Goal: Task Accomplishment & Management: Use online tool/utility

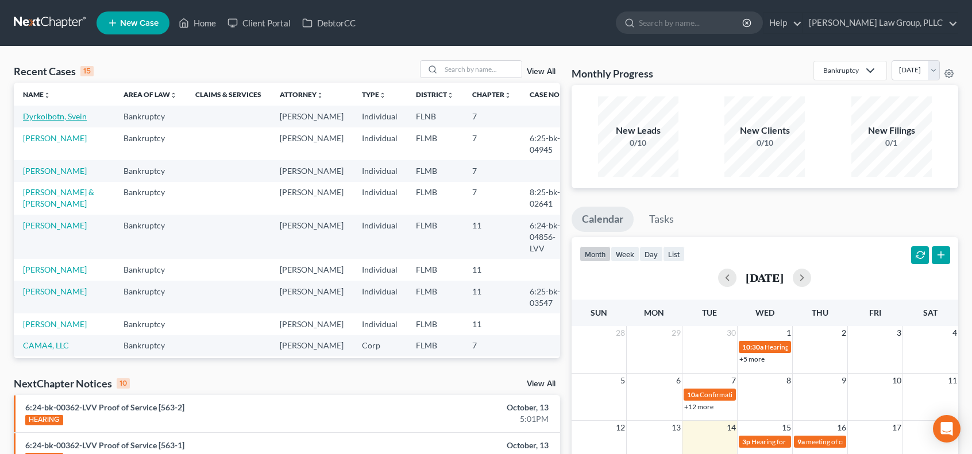
click at [48, 114] on link "Dyrkolbotn, Svein" at bounding box center [55, 116] width 64 height 10
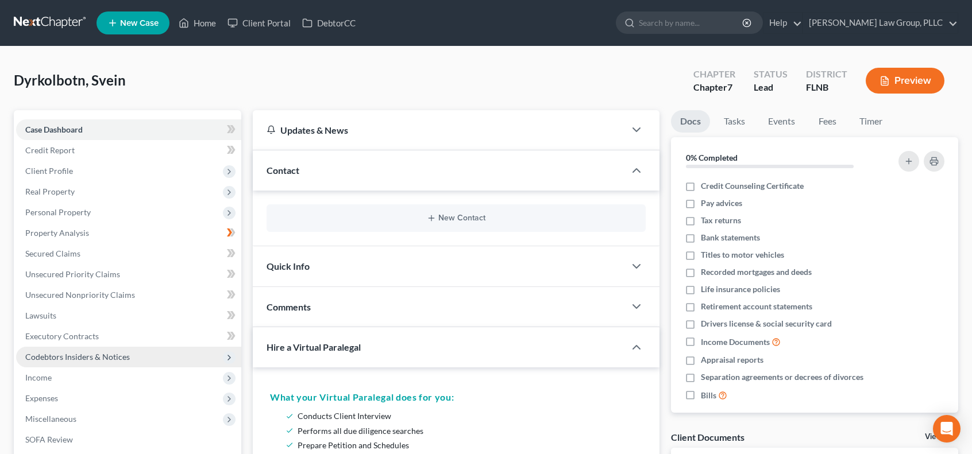
scroll to position [191, 0]
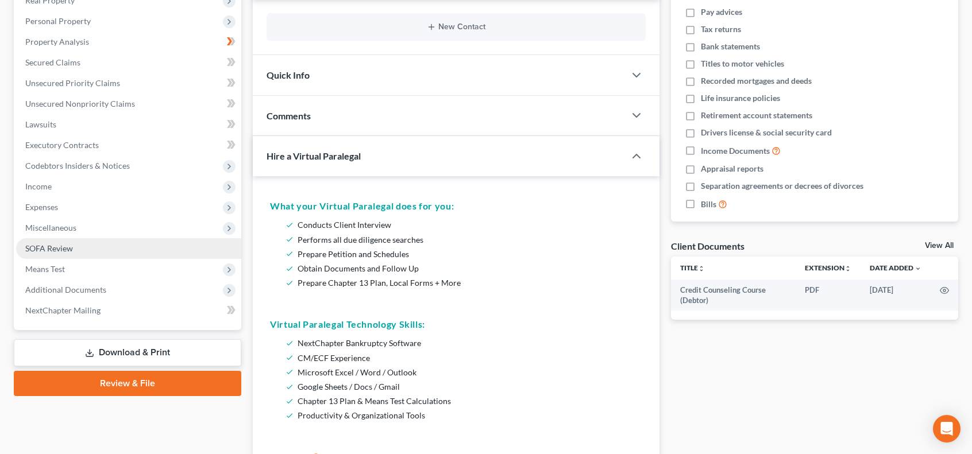
click at [64, 245] on span "SOFA Review" at bounding box center [49, 249] width 48 height 10
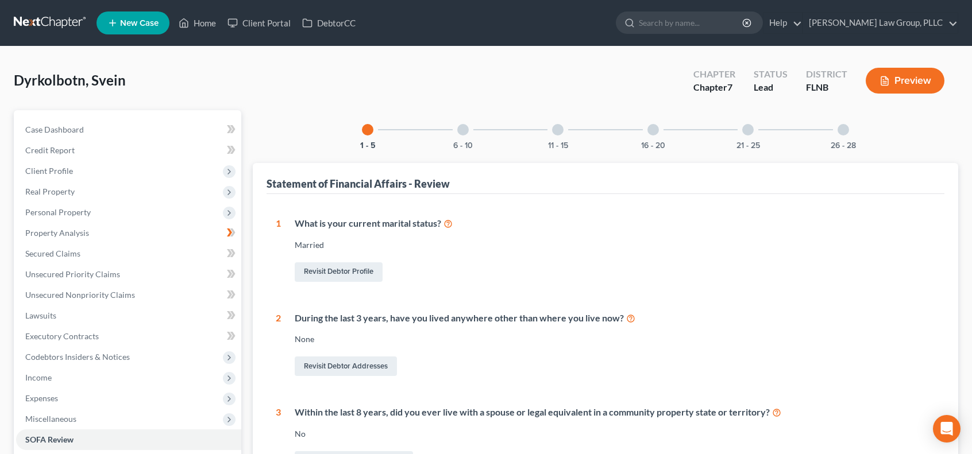
click at [561, 128] on div at bounding box center [557, 129] width 11 height 11
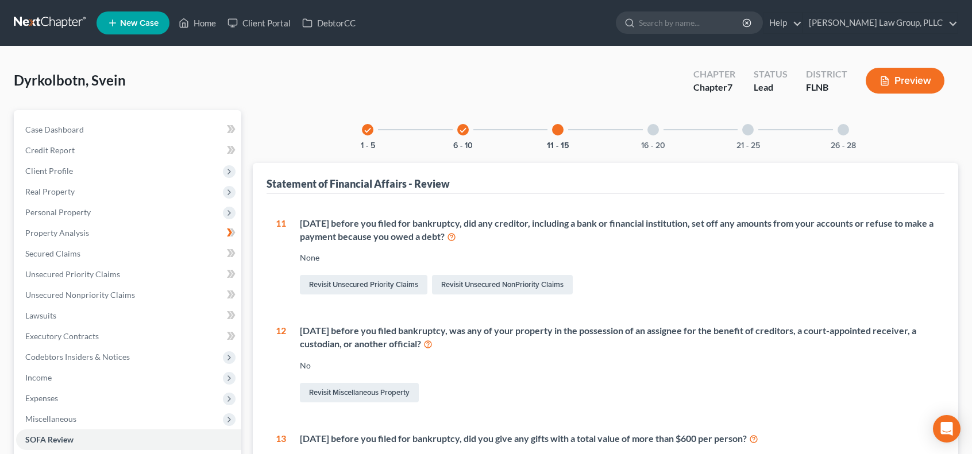
click at [655, 132] on div at bounding box center [652, 129] width 11 height 11
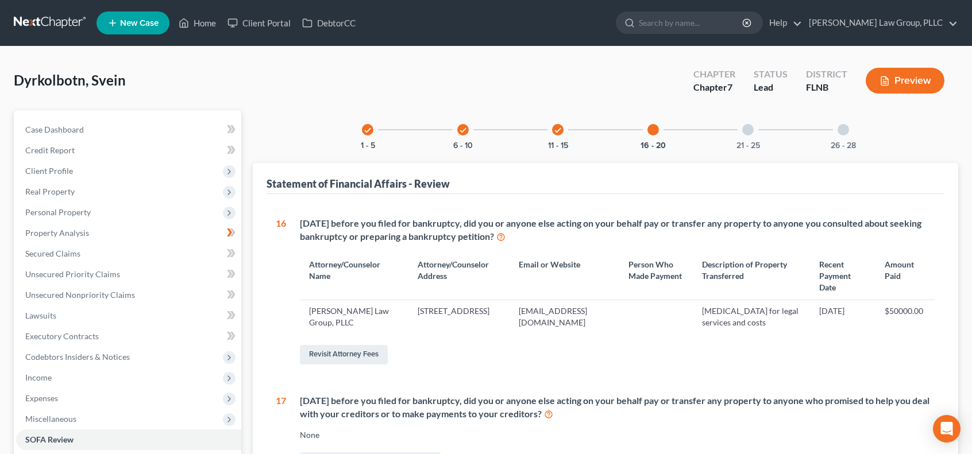
drag, startPoint x: 306, startPoint y: 223, endPoint x: 526, endPoint y: 234, distance: 220.2
click at [526, 234] on div "[DATE] before you filed for bankruptcy, did you or anyone else acting on your b…" at bounding box center [617, 230] width 635 height 26
drag, startPoint x: 299, startPoint y: 221, endPoint x: 475, endPoint y: 234, distance: 176.8
click at [524, 239] on div "[DATE] before you filed for bankruptcy, did you or anyone else acting on your b…" at bounding box center [610, 292] width 649 height 150
copy div "[DATE] before you filed for bankruptcy, did you or anyone else acting on your b…"
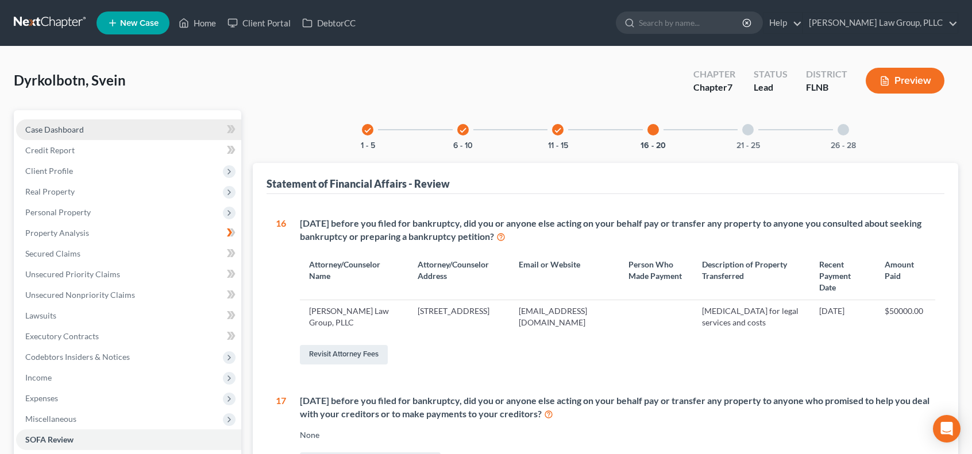
click at [118, 130] on link "Case Dashboard" at bounding box center [128, 129] width 225 height 21
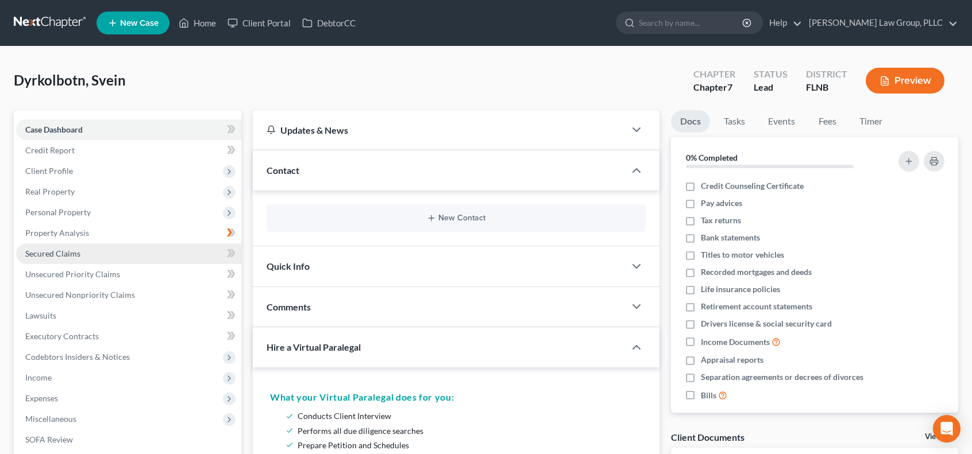
click at [97, 256] on link "Secured Claims" at bounding box center [128, 254] width 225 height 21
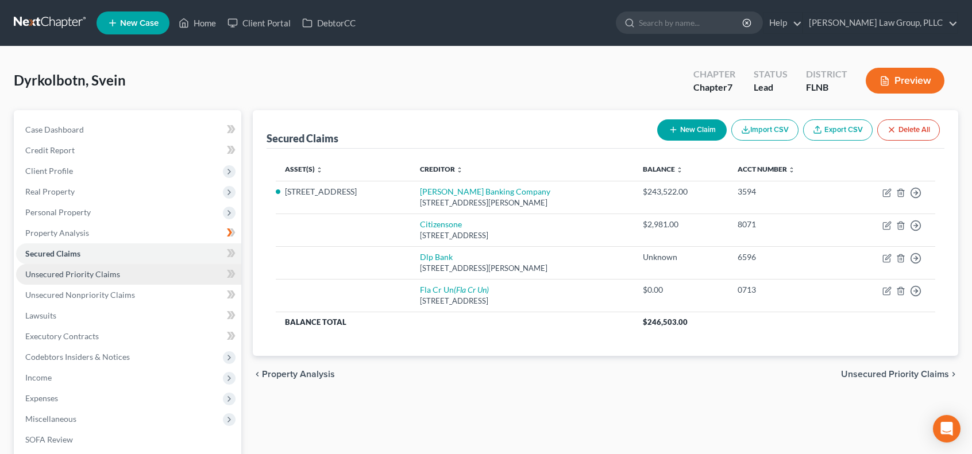
click at [159, 273] on link "Unsecured Priority Claims" at bounding box center [128, 274] width 225 height 21
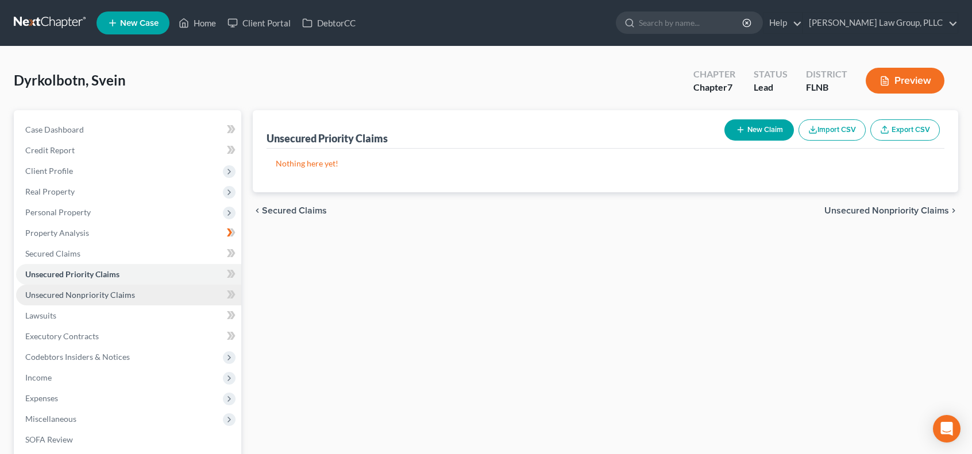
click at [128, 290] on span "Unsecured Nonpriority Claims" at bounding box center [80, 295] width 110 height 10
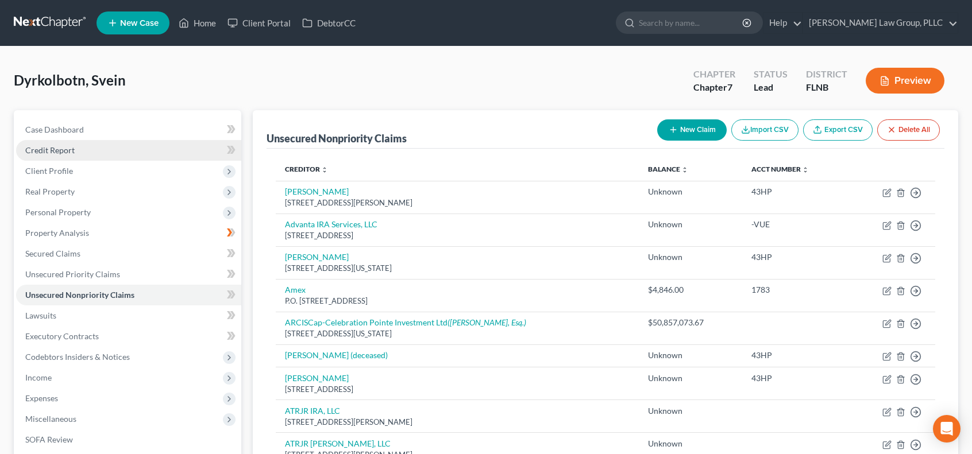
click at [166, 148] on link "Credit Report" at bounding box center [128, 150] width 225 height 21
